Goal: Task Accomplishment & Management: Manage account settings

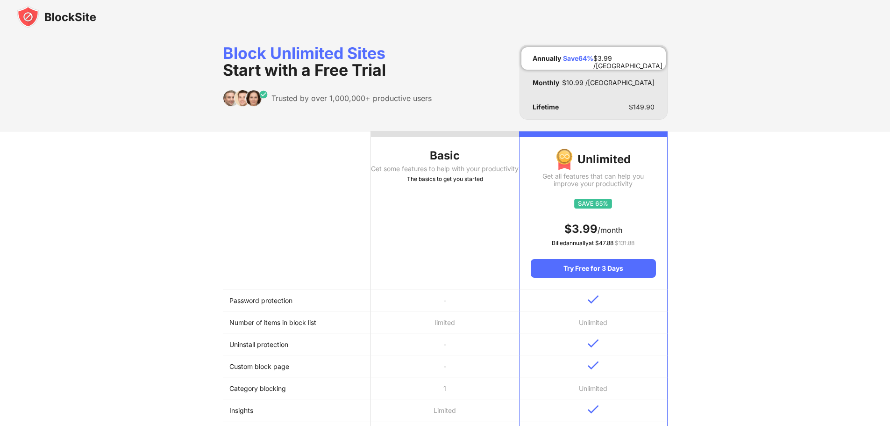
click at [60, 11] on img at bounding box center [56, 17] width 79 height 22
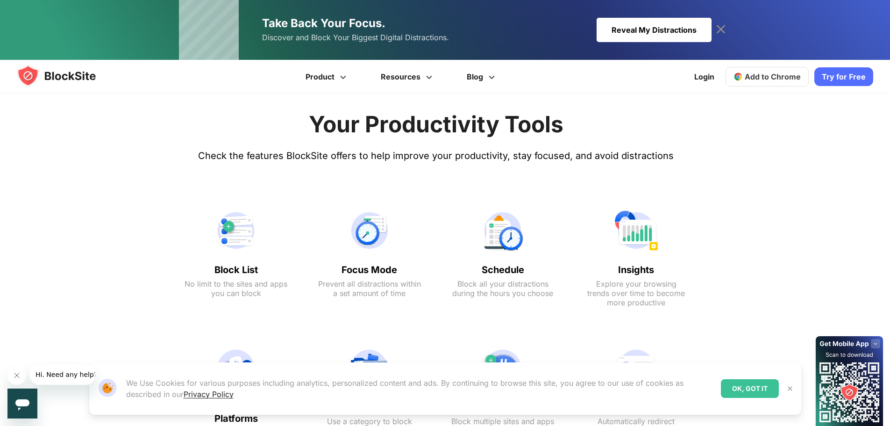
scroll to position [514, 0]
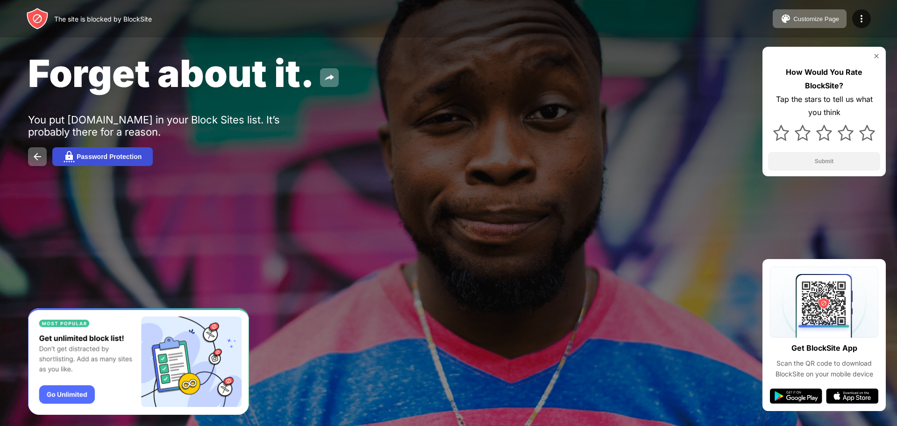
click at [143, 154] on button "Password Protection" at bounding box center [102, 156] width 100 height 19
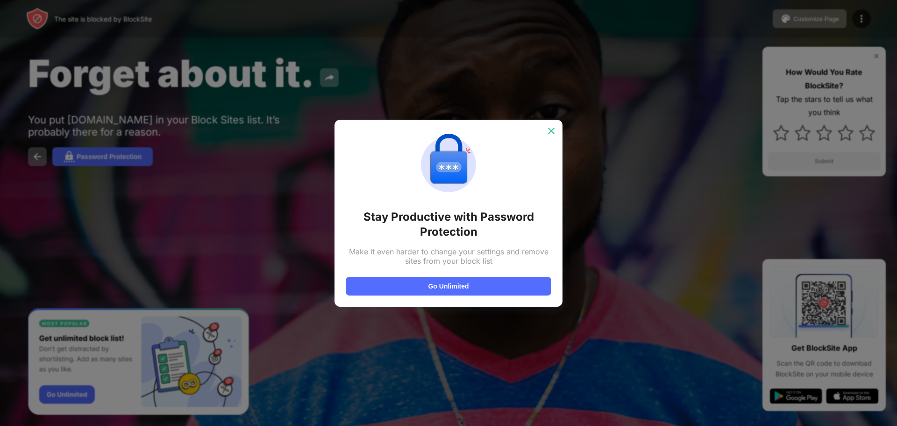
click at [550, 128] on img at bounding box center [551, 130] width 9 height 9
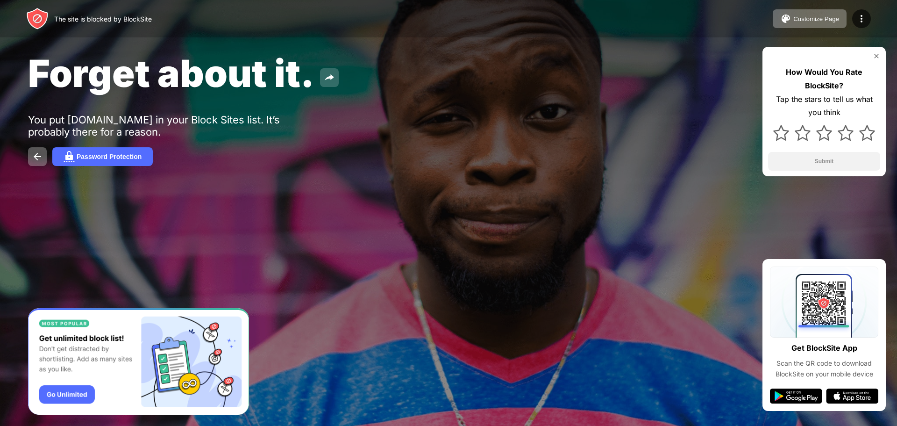
click at [333, 79] on img at bounding box center [329, 77] width 11 height 11
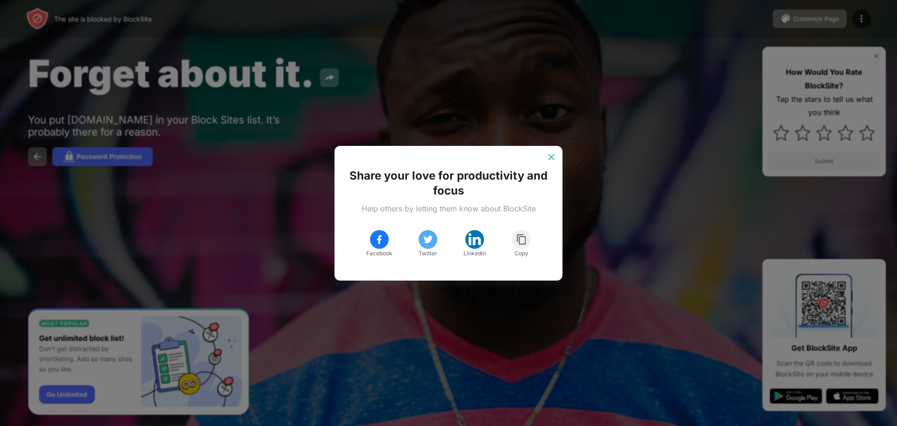
click at [550, 159] on img at bounding box center [551, 156] width 9 height 9
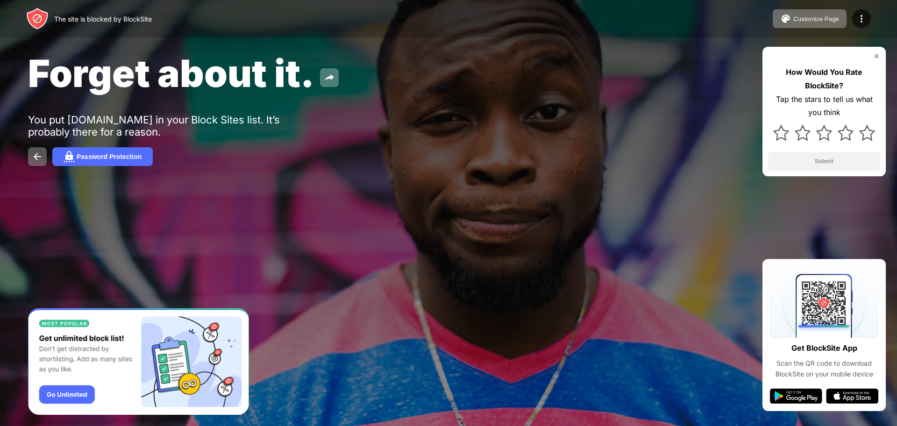
click at [566, 194] on div "Forget about it. You put [DOMAIN_NAME] in your Block Sites list. It’s probably …" at bounding box center [448, 108] width 897 height 216
click at [878, 56] on img at bounding box center [876, 55] width 7 height 7
